Goal: Obtain resource: Download file/media

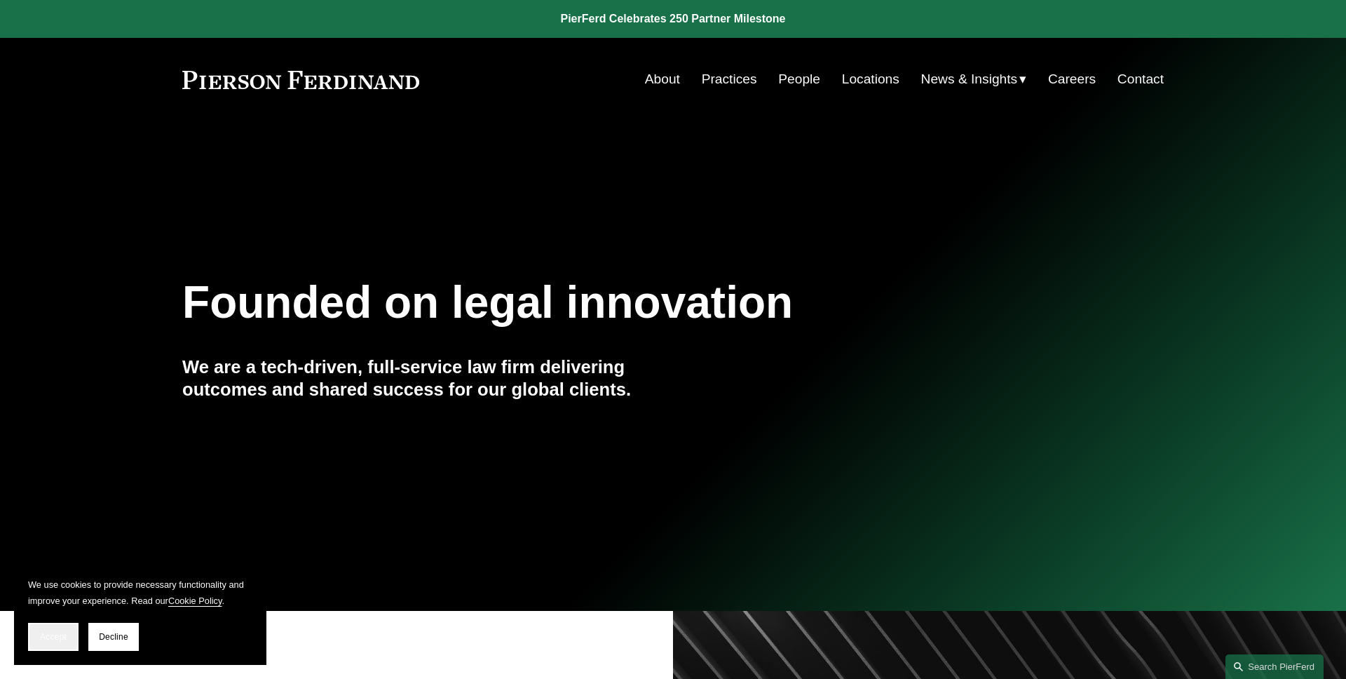
click at [36, 633] on button "Accept" at bounding box center [53, 637] width 50 height 28
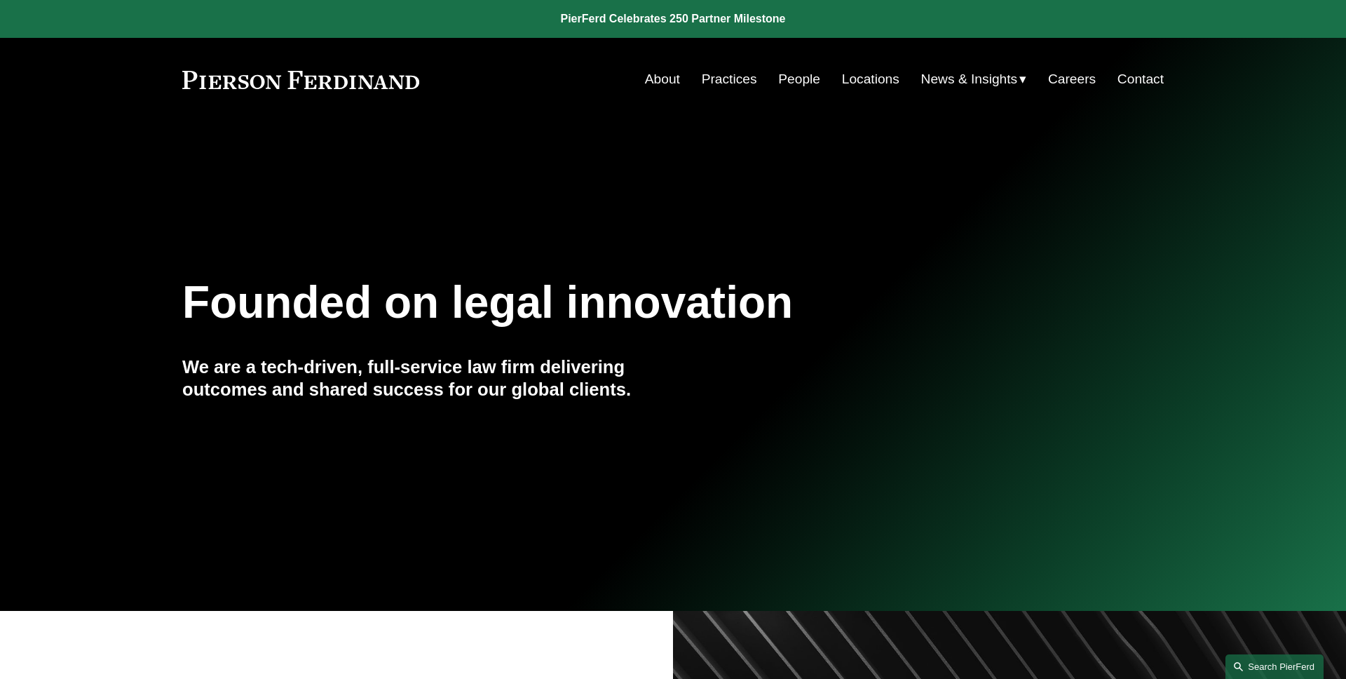
click at [1314, 662] on link "Search this site" at bounding box center [1274, 666] width 98 height 25
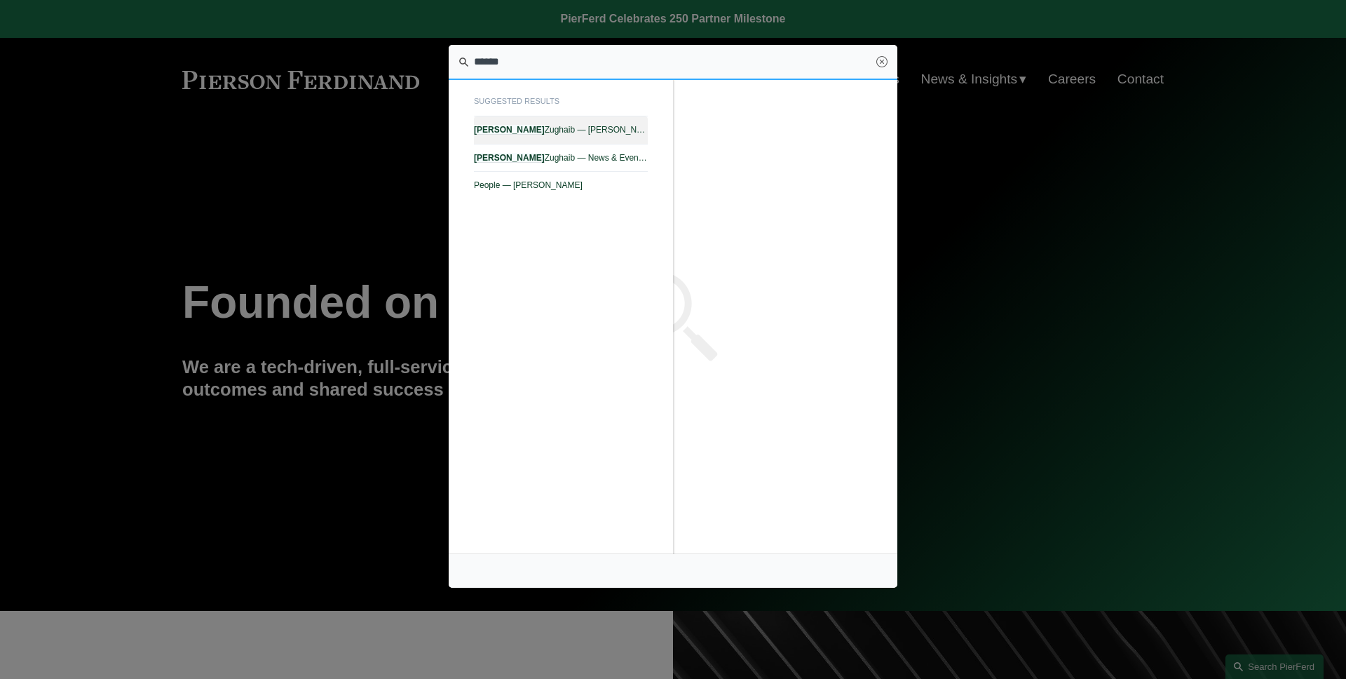
click at [573, 136] on link "Edward Zughaib — Pierson Ferdinand LLP" at bounding box center [561, 129] width 174 height 27
type input "******"
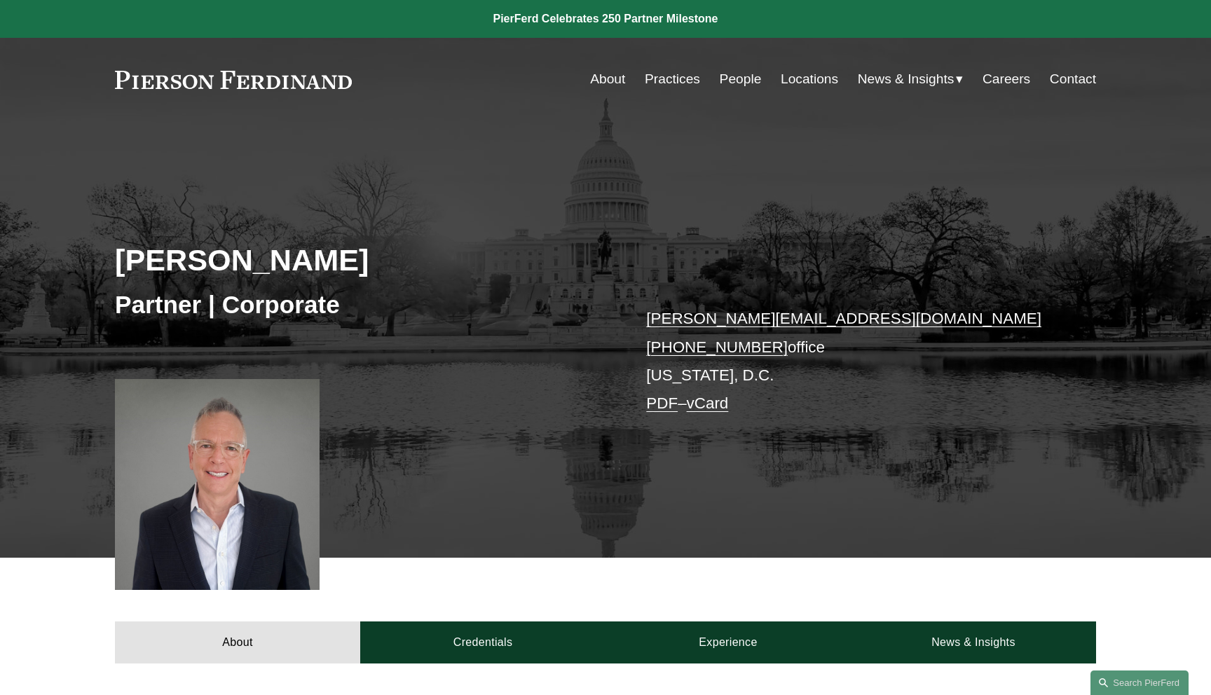
click at [0, 0] on span "News" at bounding box center [0, 0] width 0 height 0
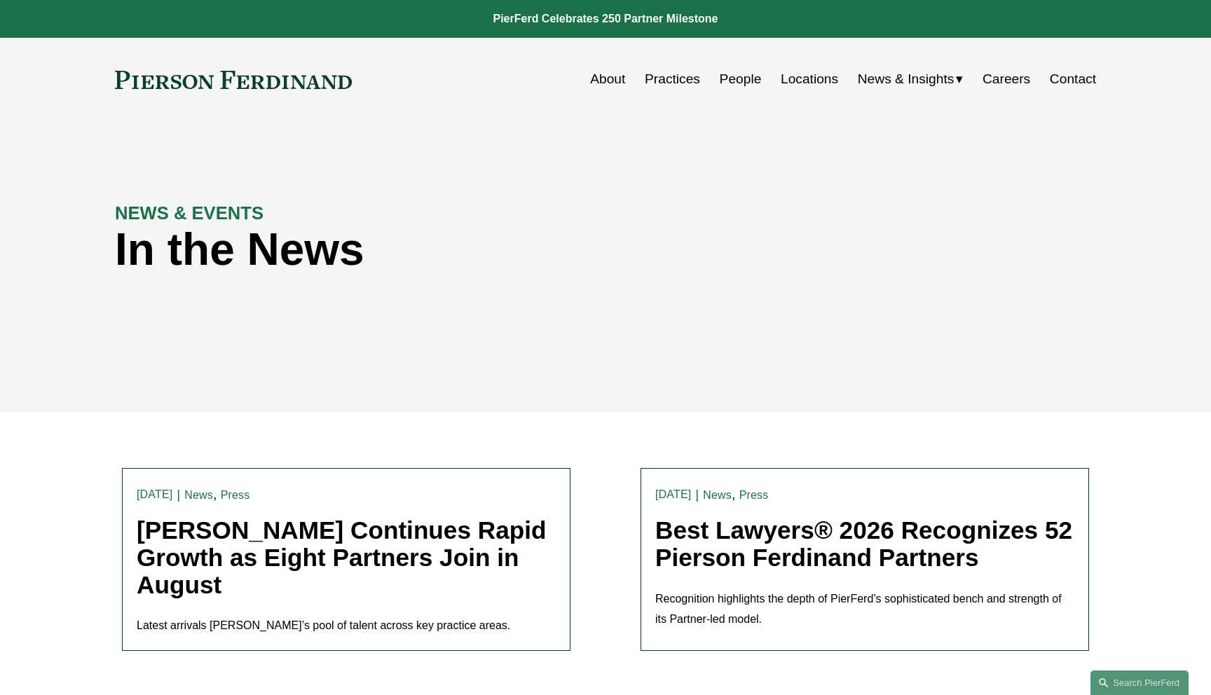
click at [798, 549] on link "Best Lawyers® 2026 Recognizes 52 Pierson Ferdinand Partners" at bounding box center [863, 544] width 417 height 55
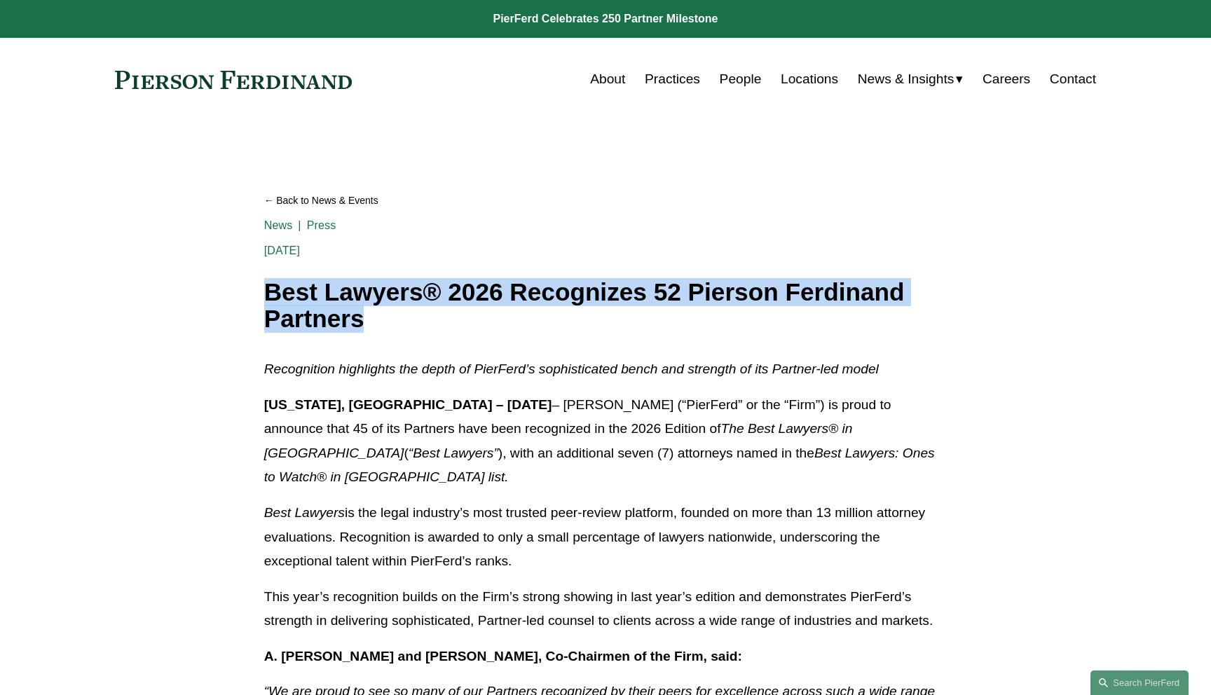
drag, startPoint x: 393, startPoint y: 320, endPoint x: 233, endPoint y: 296, distance: 161.7
copy h1 "Best Lawyers® 2026 Recognizes 52 Pierson Ferdinand Partners"
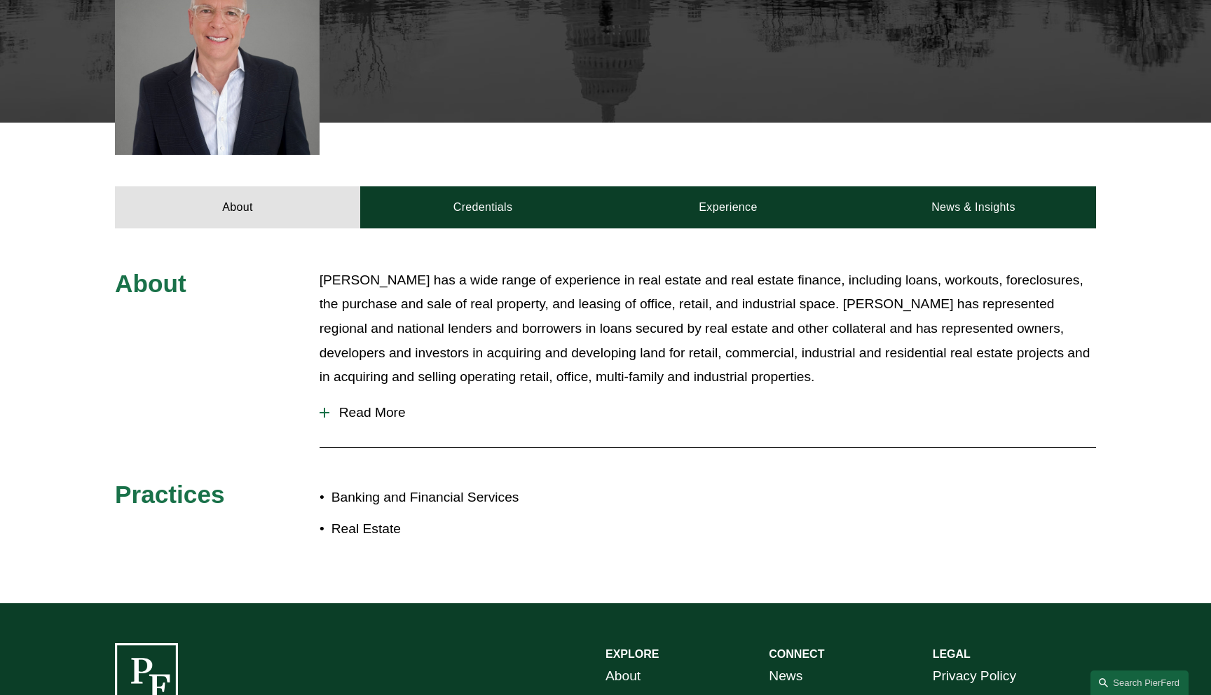
scroll to position [541, 0]
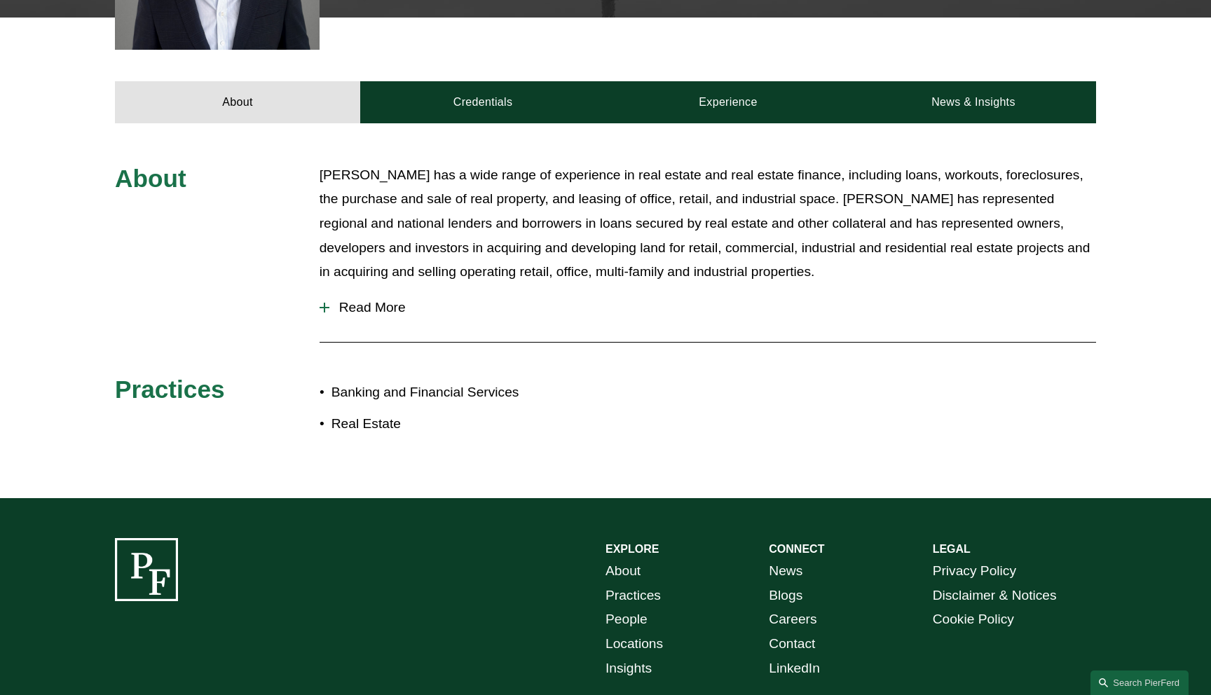
click at [393, 306] on span "Read More" at bounding box center [712, 307] width 767 height 15
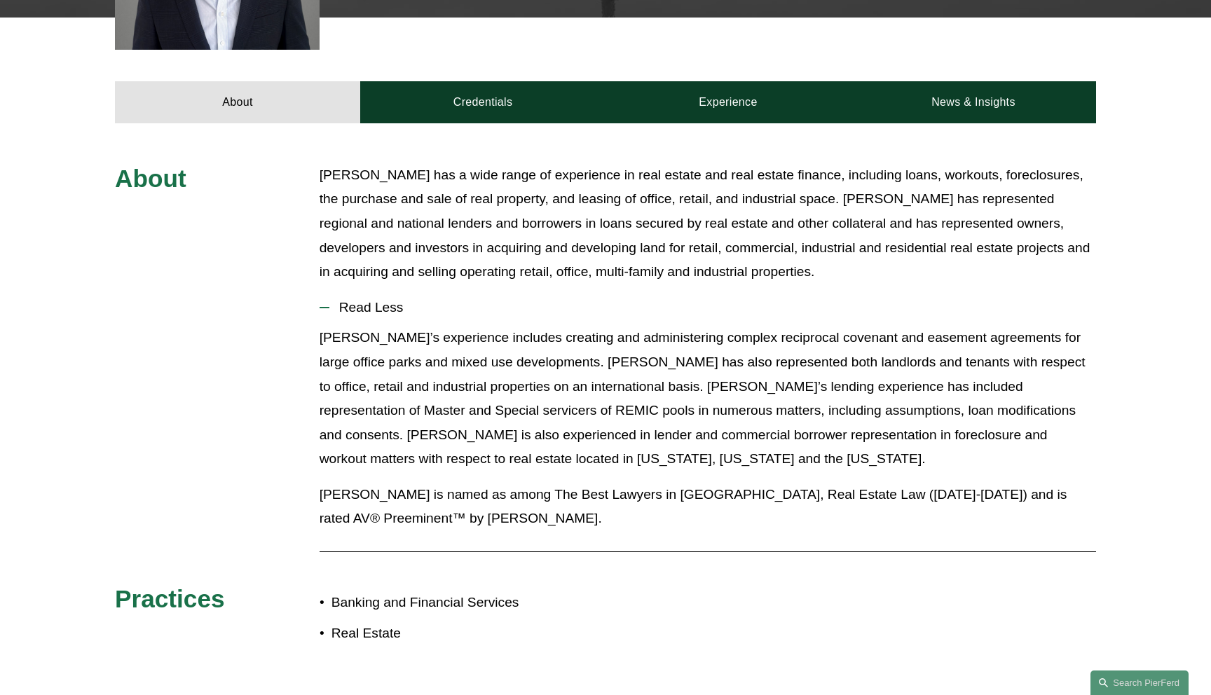
scroll to position [555, 0]
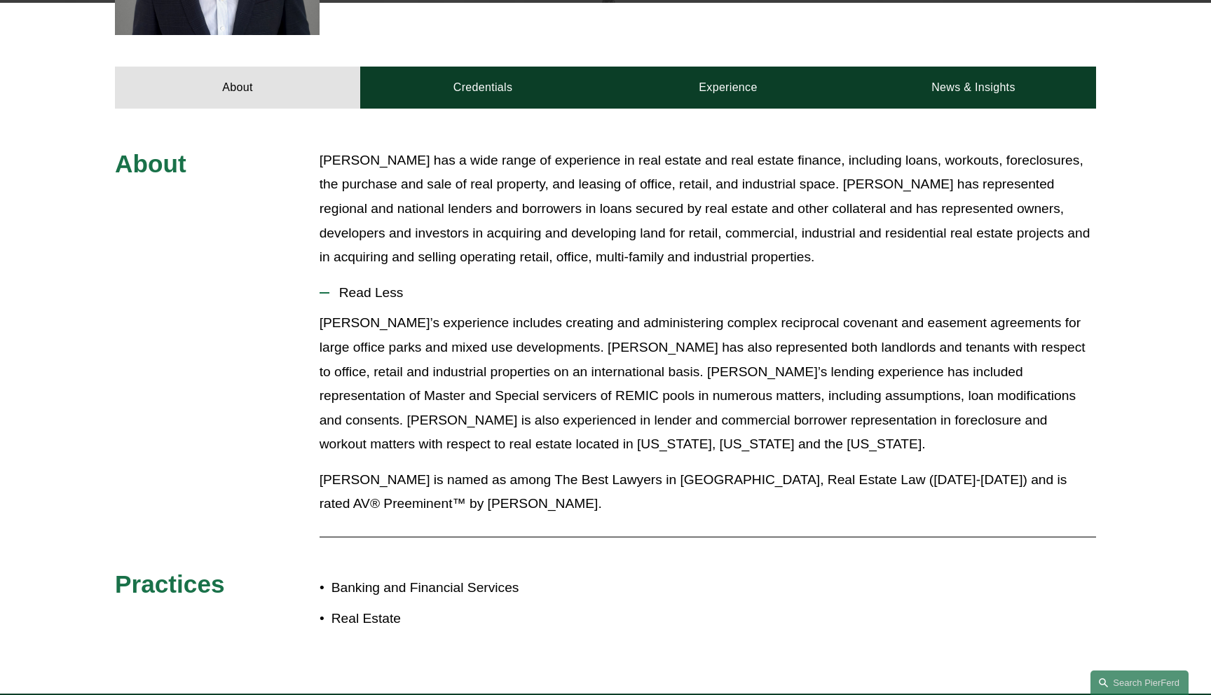
click at [387, 297] on span "Read Less" at bounding box center [712, 292] width 767 height 15
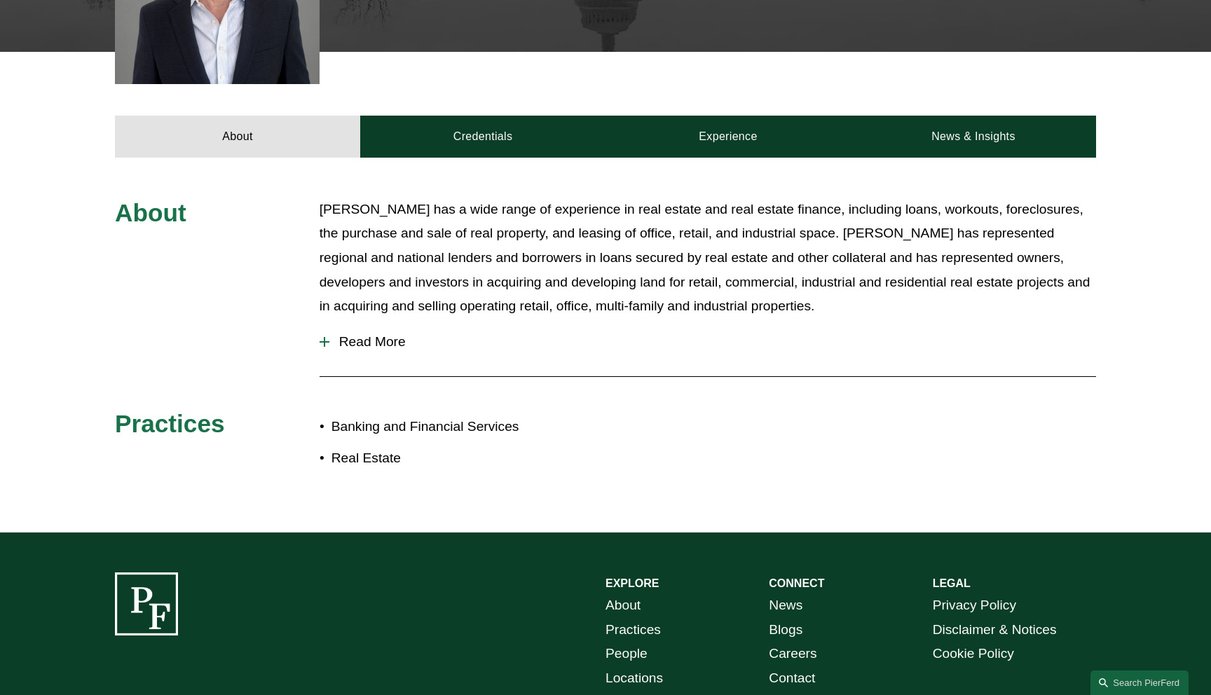
scroll to position [493, 0]
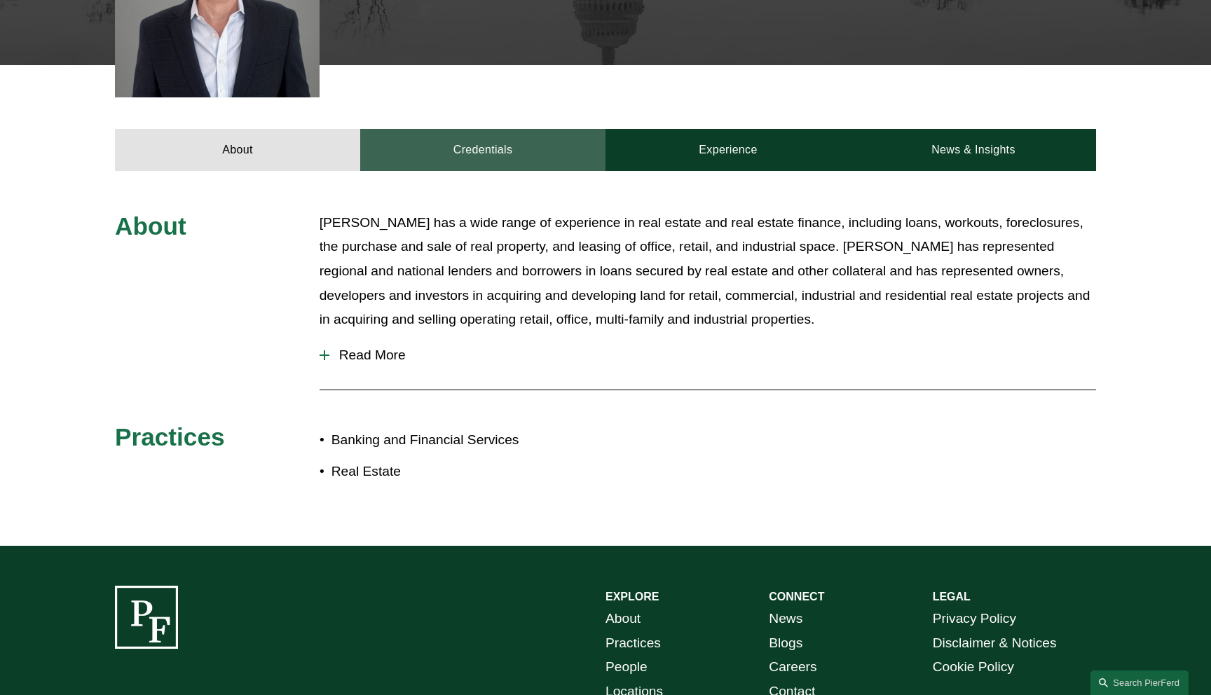
click at [503, 159] on link "Credentials" at bounding box center [482, 150] width 245 height 42
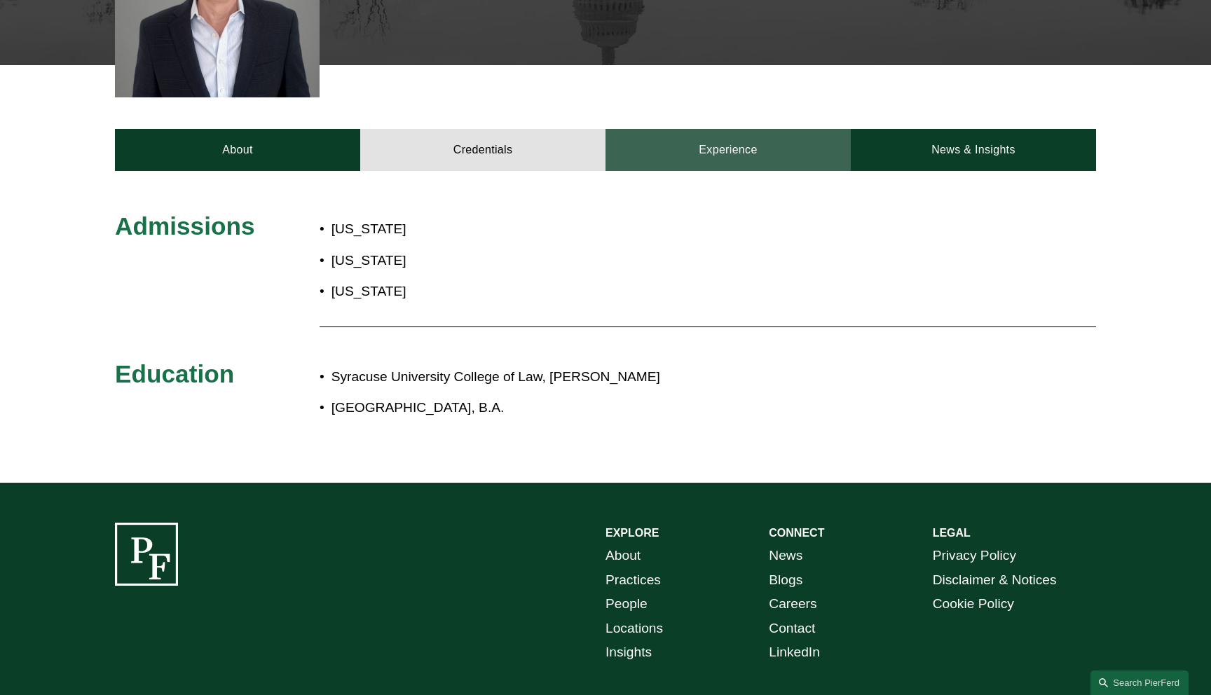
click at [742, 165] on link "Experience" at bounding box center [728, 150] width 245 height 42
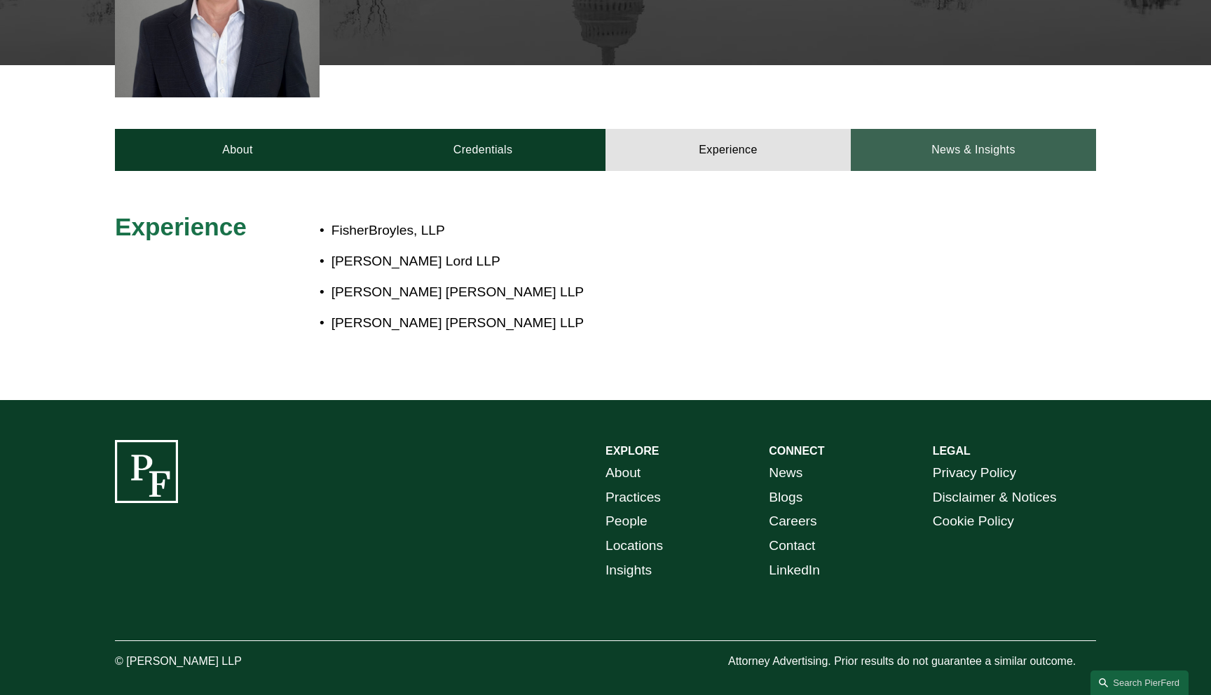
click at [925, 160] on link "News & Insights" at bounding box center [973, 150] width 245 height 42
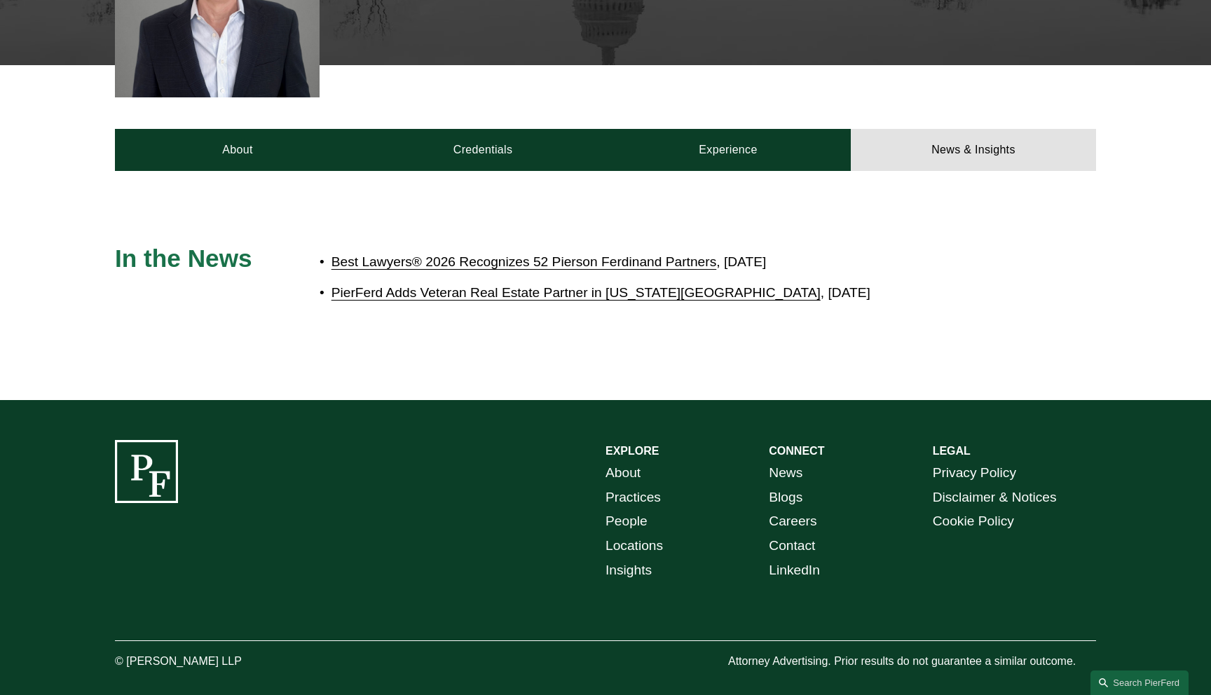
click at [637, 264] on link "Best Lawyers® 2026 Recognizes 52 Pierson Ferdinand Partners" at bounding box center [525, 261] width 386 height 15
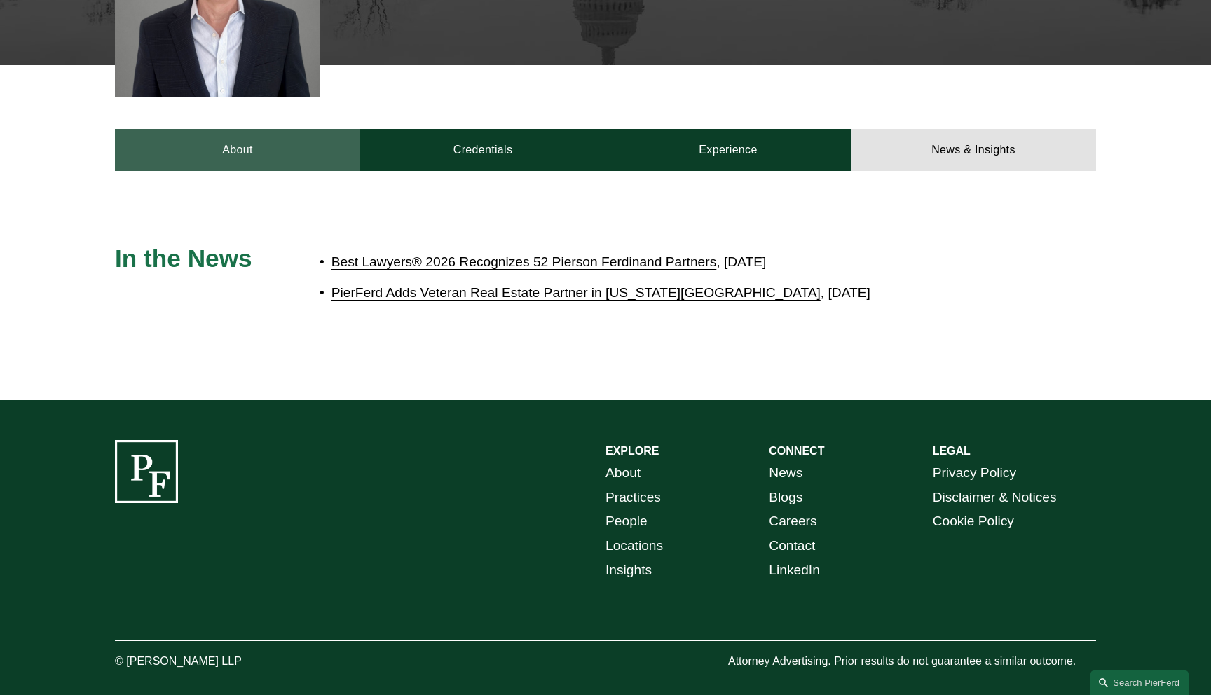
click at [245, 151] on link "About" at bounding box center [237, 150] width 245 height 42
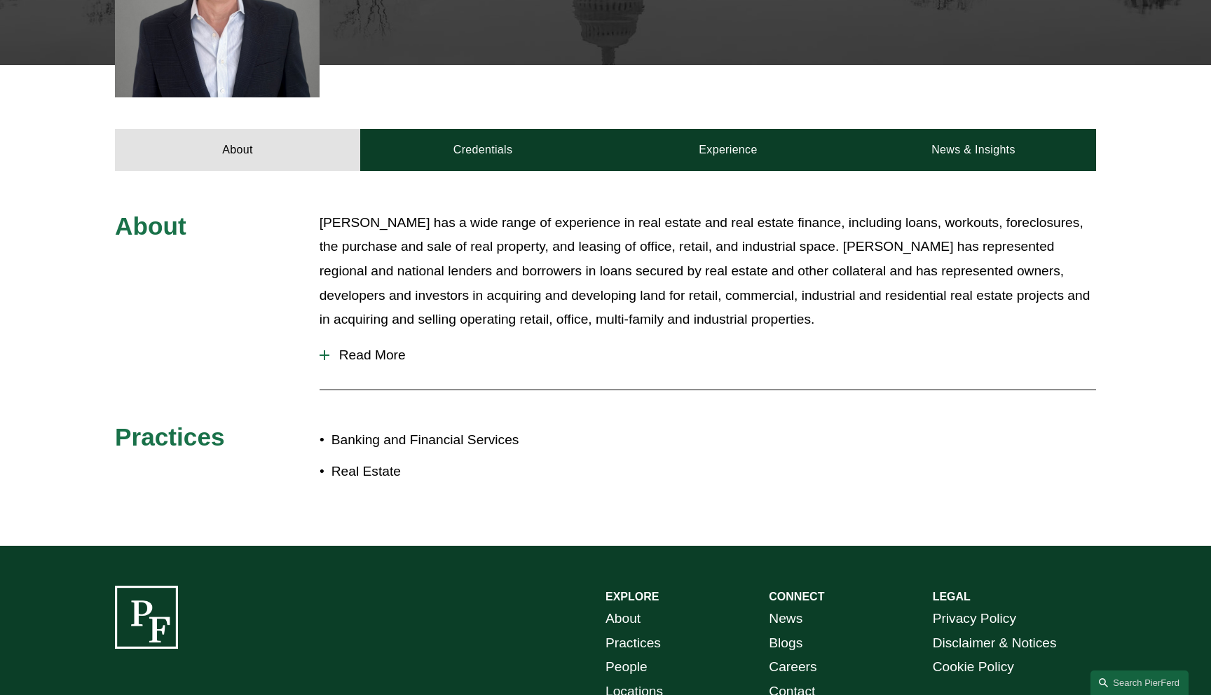
scroll to position [0, 0]
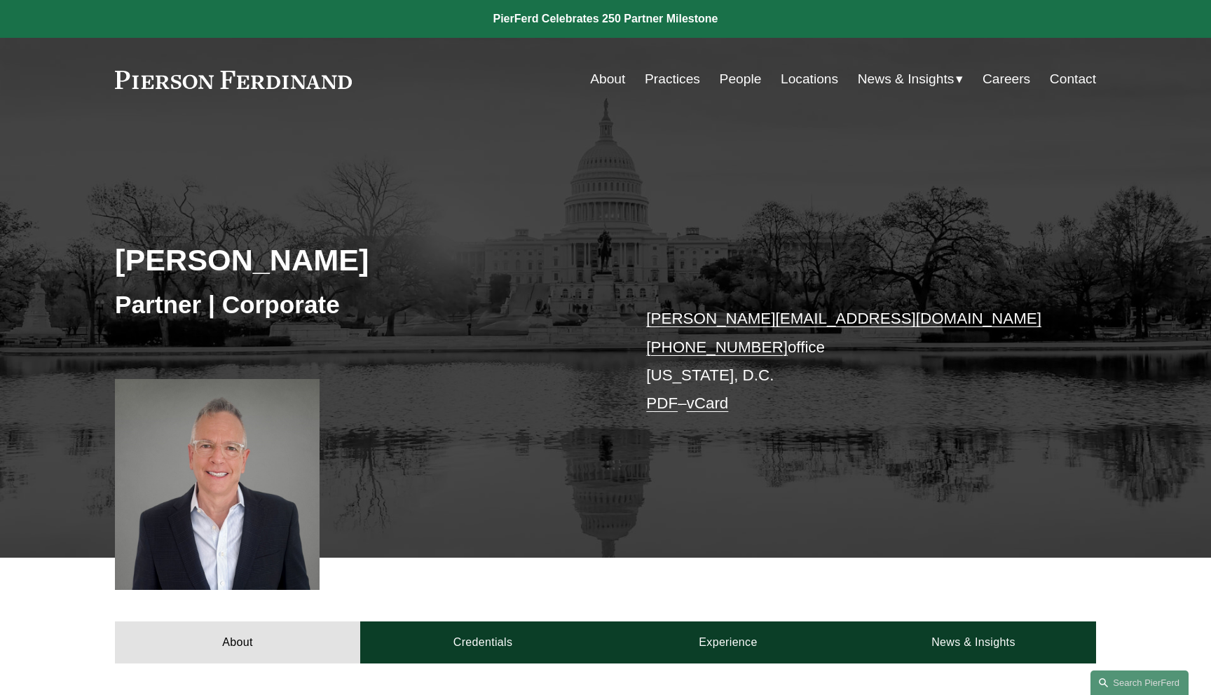
click at [664, 405] on link "PDF" at bounding box center [662, 404] width 32 height 18
click at [561, 136] on div "Edward Zughaib Partner | Corporate edward.zughaib@pierferd.com +1.202.997.4669 …" at bounding box center [605, 339] width 1211 height 437
click at [0, 0] on span "Insights" at bounding box center [0, 0] width 0 height 0
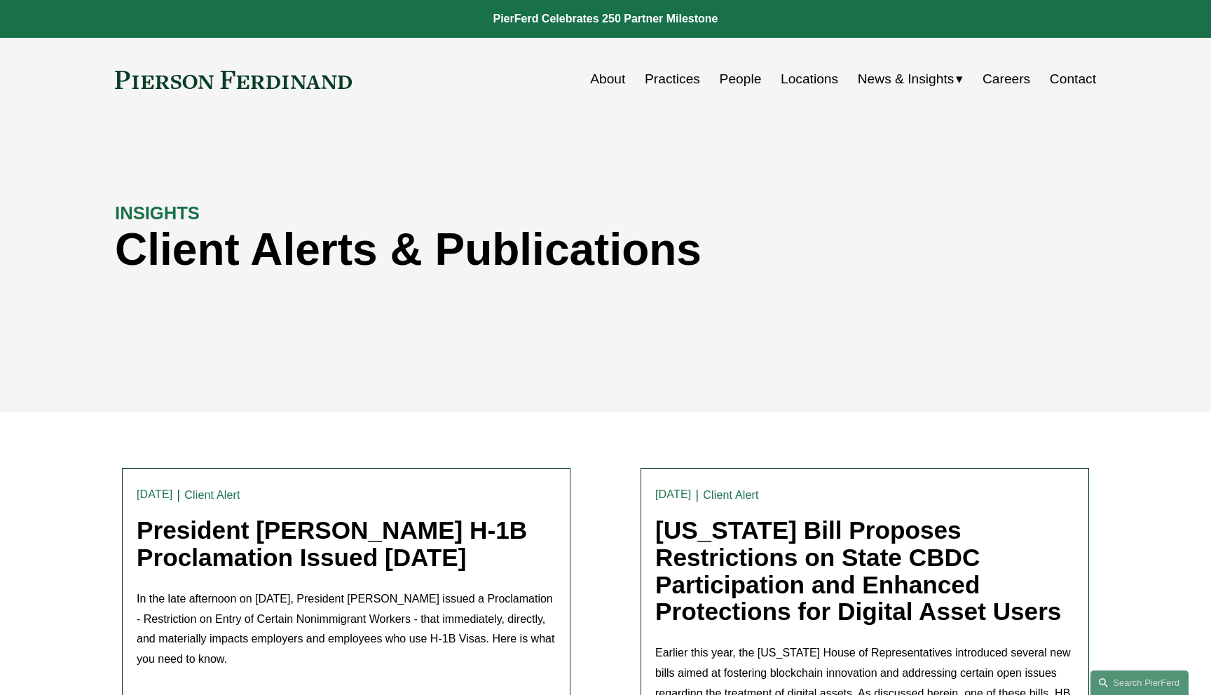
scroll to position [118, 0]
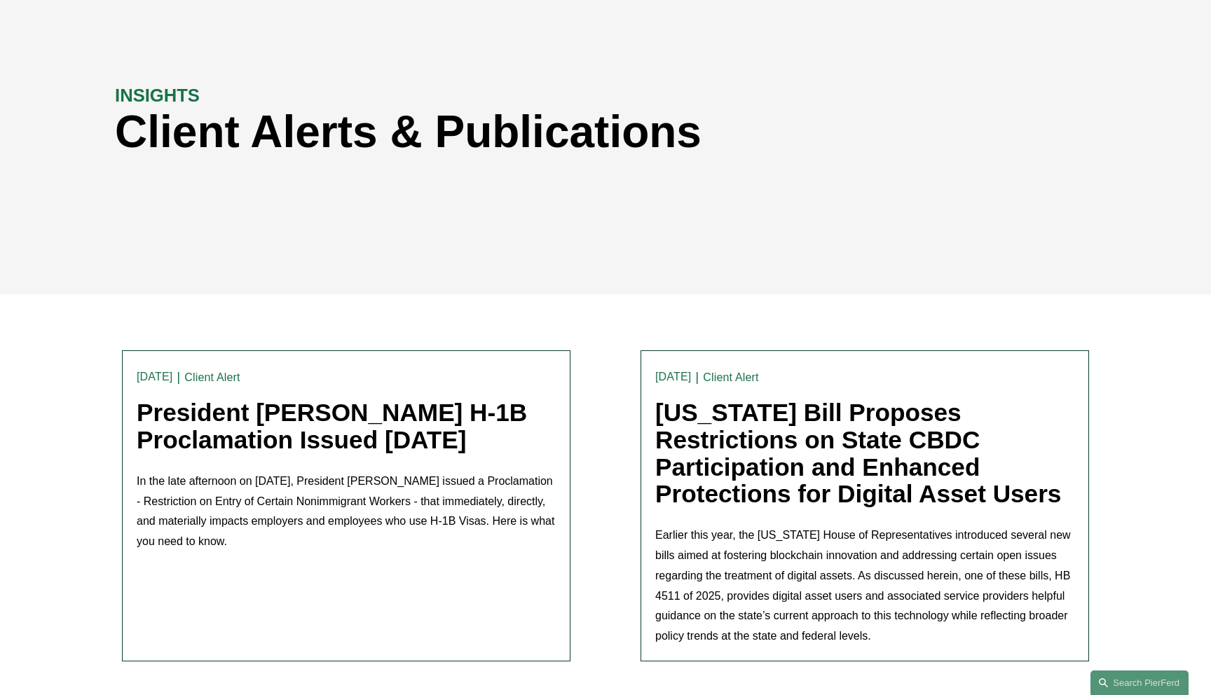
click at [367, 433] on link "President Trump’s H-1B Proclamation Issued Friday, September 19, 2025" at bounding box center [332, 426] width 390 height 55
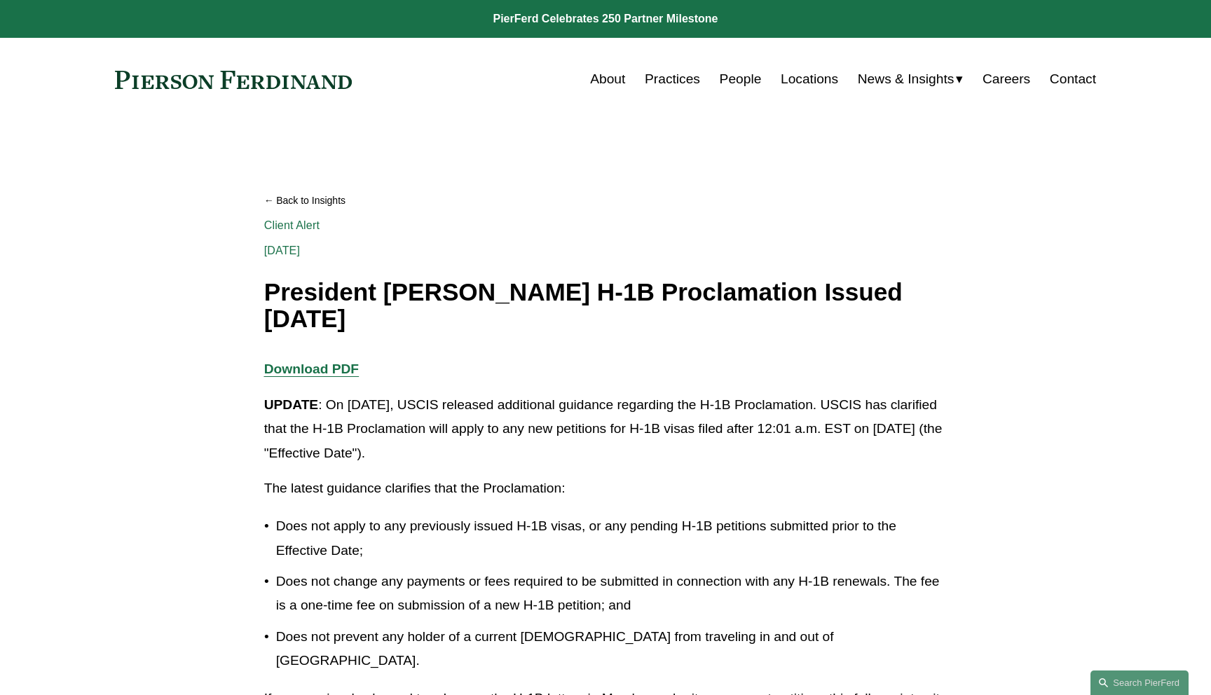
click at [304, 374] on strong "Download PDF" at bounding box center [311, 369] width 95 height 15
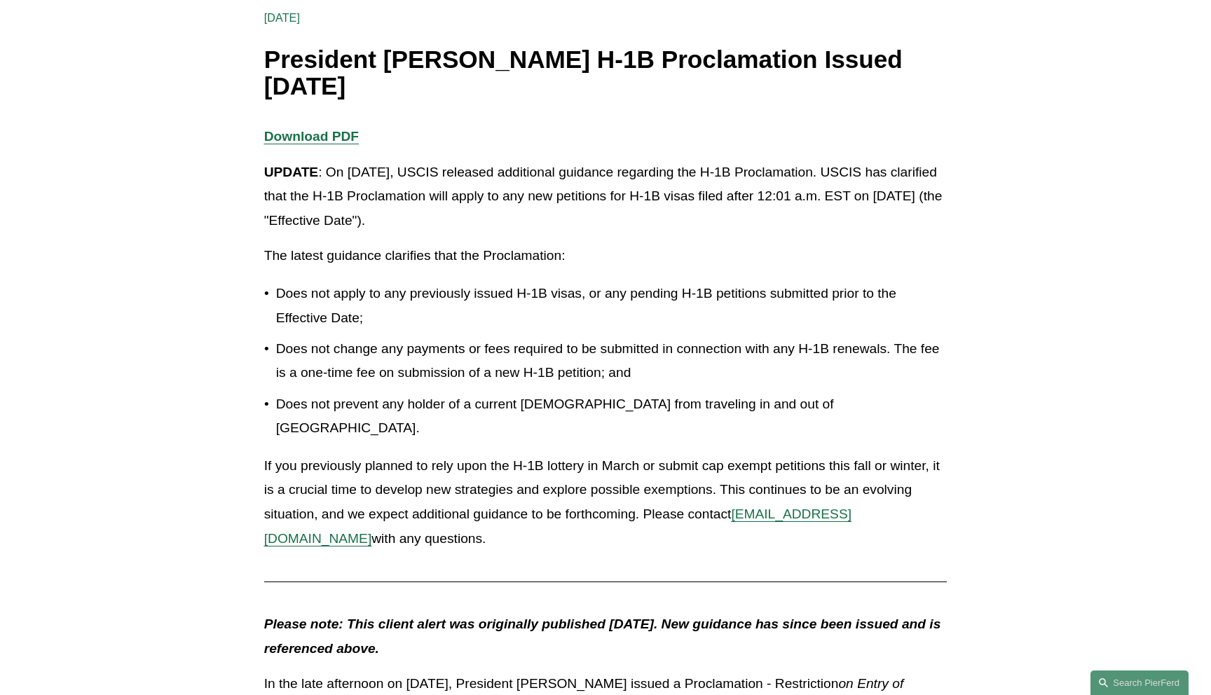
scroll to position [201, 0]
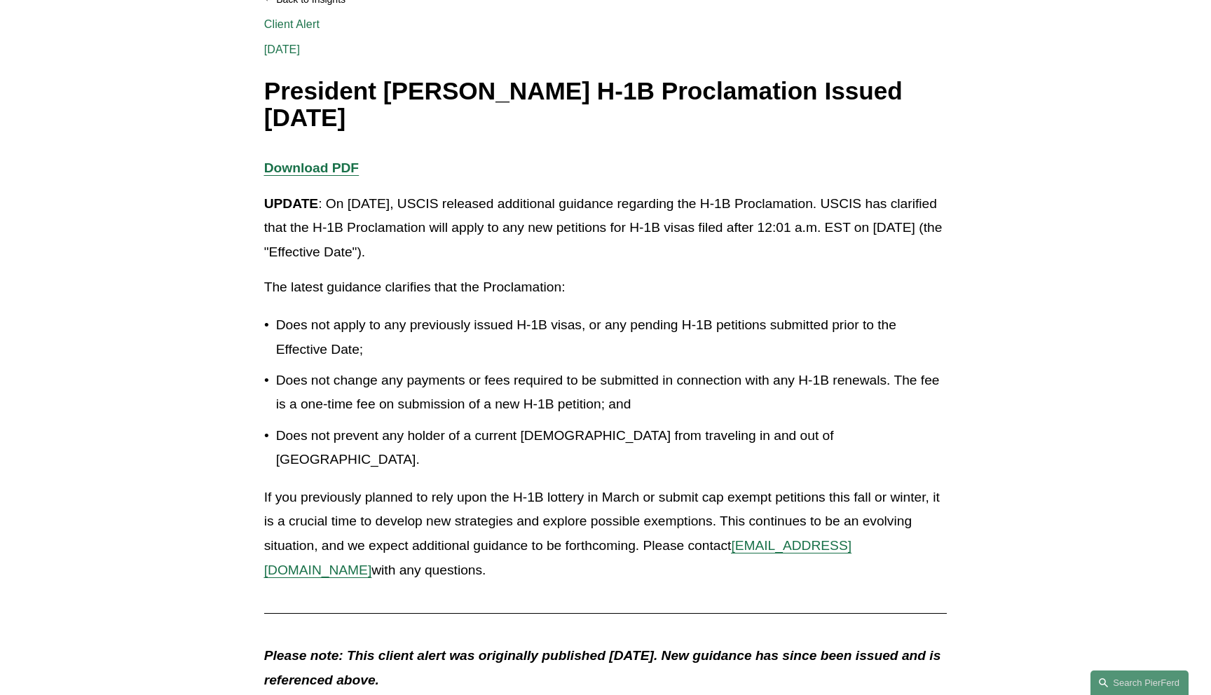
click at [345, 172] on strong "Download PDF" at bounding box center [311, 168] width 95 height 15
